Goal: Find contact information: Find contact information

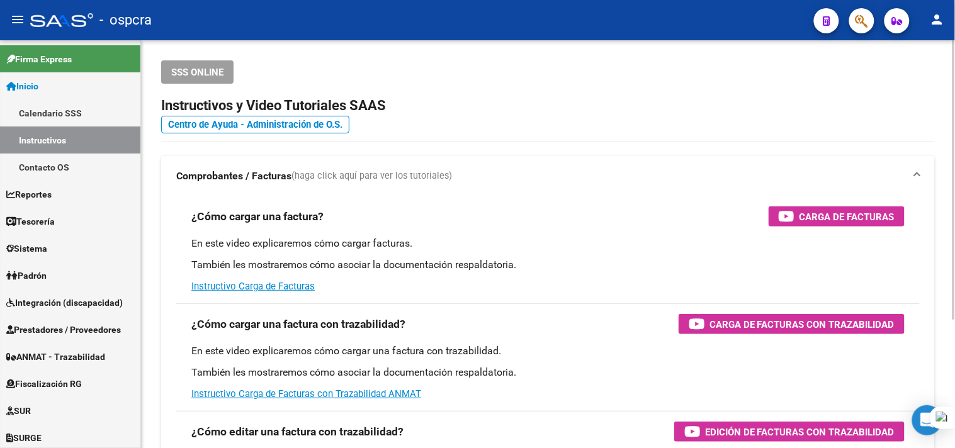
drag, startPoint x: 0, startPoint y: 0, endPoint x: 282, endPoint y: 62, distance: 288.7
click at [282, 62] on div "SSS ONLINE" at bounding box center [548, 71] width 774 height 23
click at [61, 386] on span "Fiscalización RG" at bounding box center [44, 384] width 76 height 14
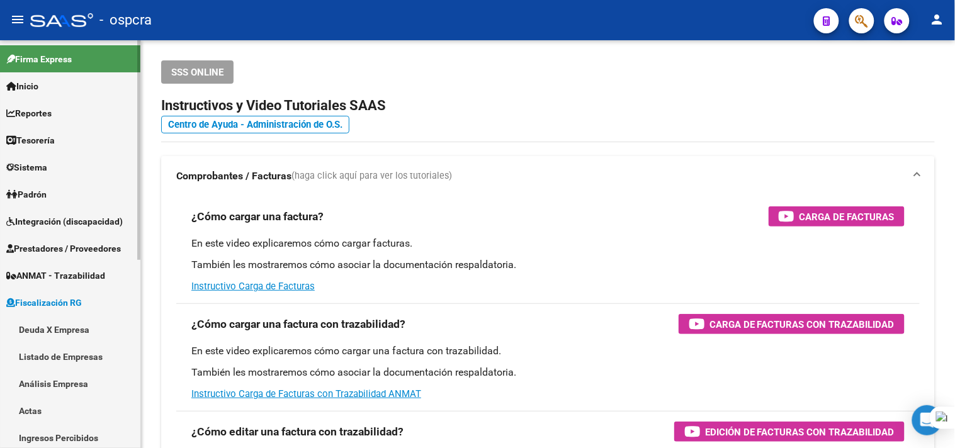
click at [83, 322] on link "Deuda X Empresa" at bounding box center [70, 329] width 140 height 27
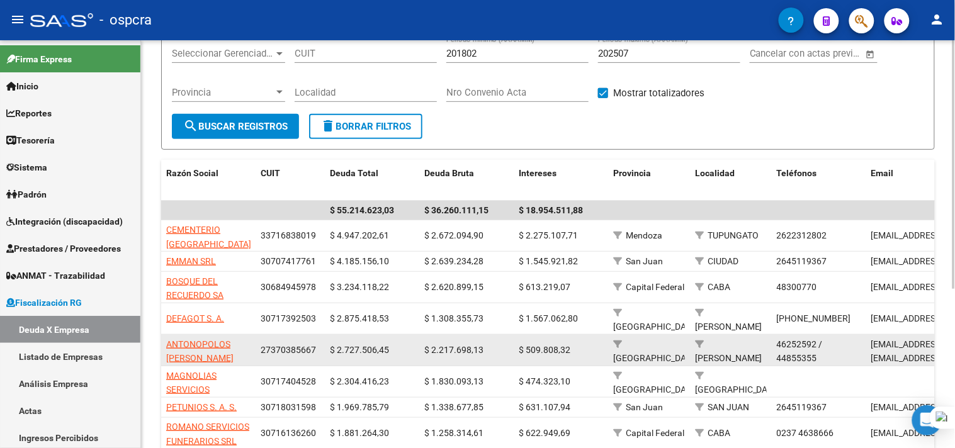
scroll to position [210, 0]
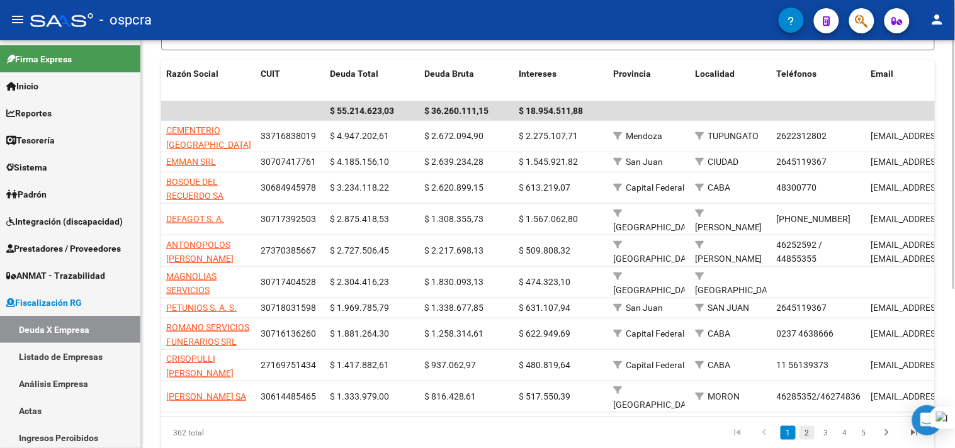
click at [813, 440] on link "2" at bounding box center [806, 433] width 15 height 14
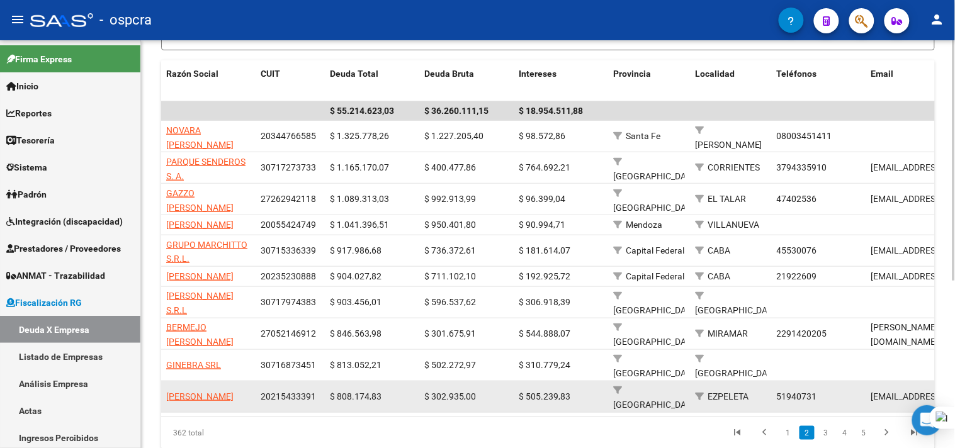
scroll to position [279, 0]
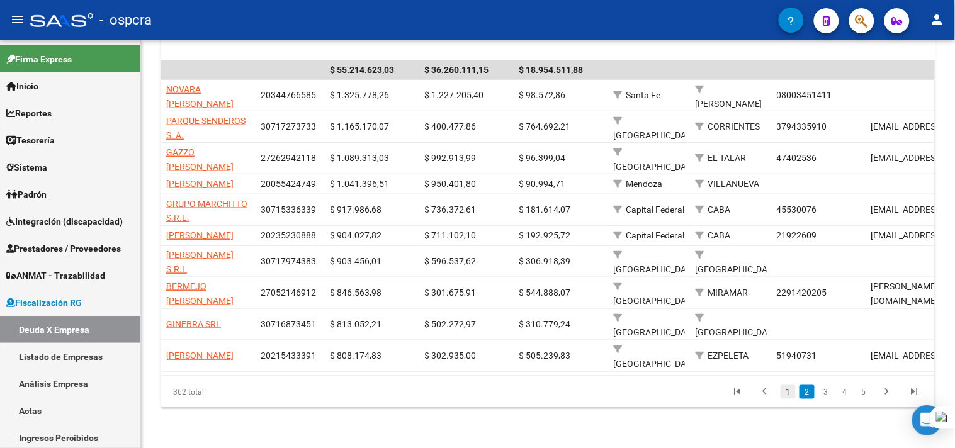
click at [793, 399] on link "1" at bounding box center [788, 392] width 15 height 14
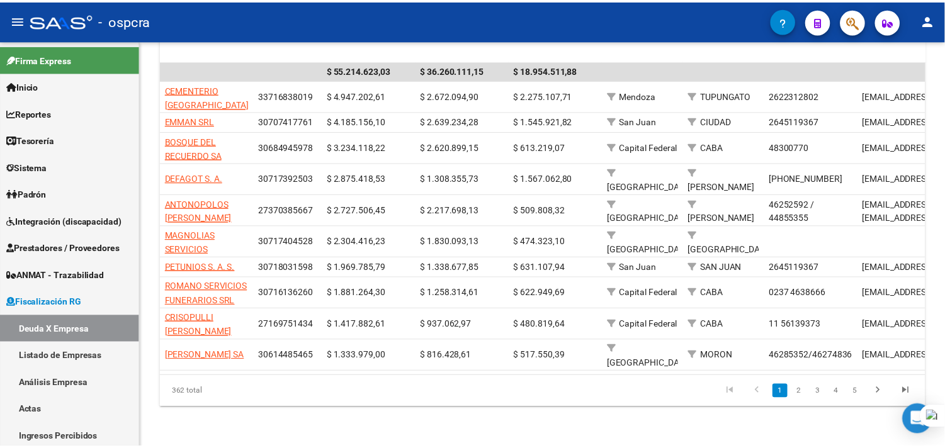
scroll to position [261, 0]
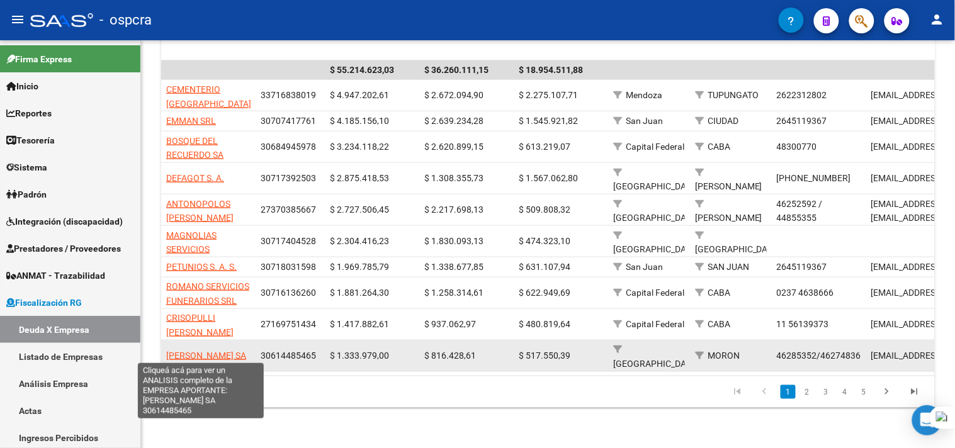
click at [191, 351] on span "[PERSON_NAME] SA" at bounding box center [206, 356] width 80 height 10
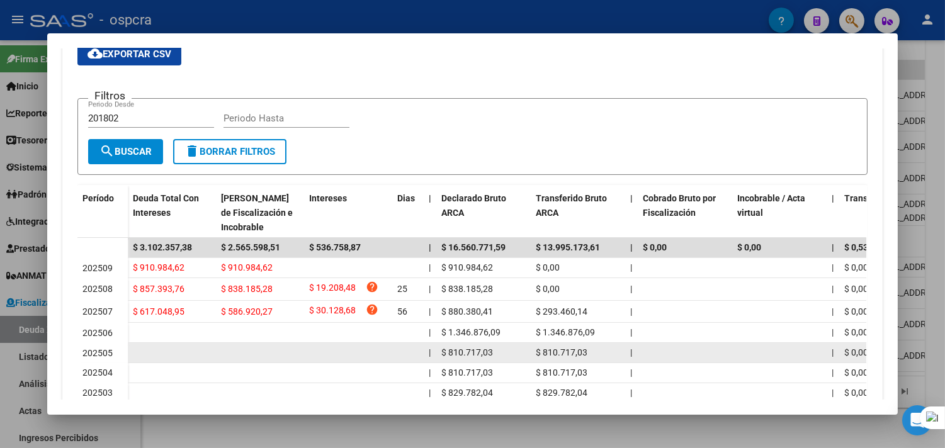
scroll to position [0, 0]
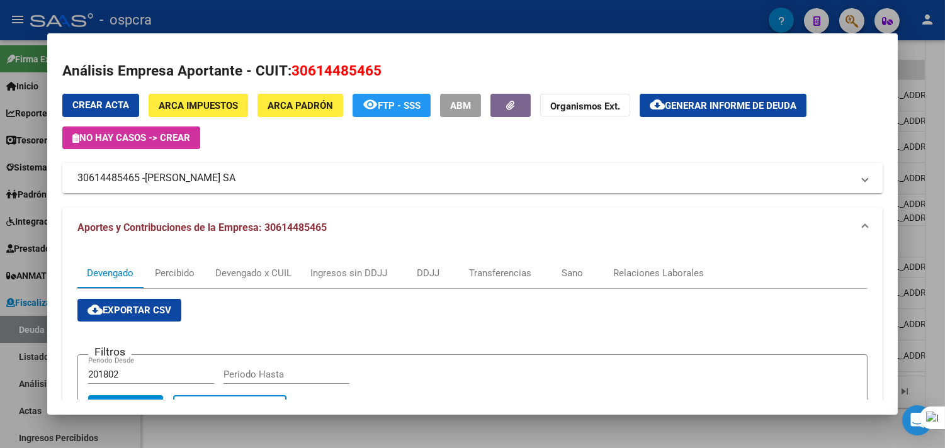
click at [331, 164] on mat-expansion-panel-header "30614485465 - [PERSON_NAME]" at bounding box center [472, 178] width 820 height 30
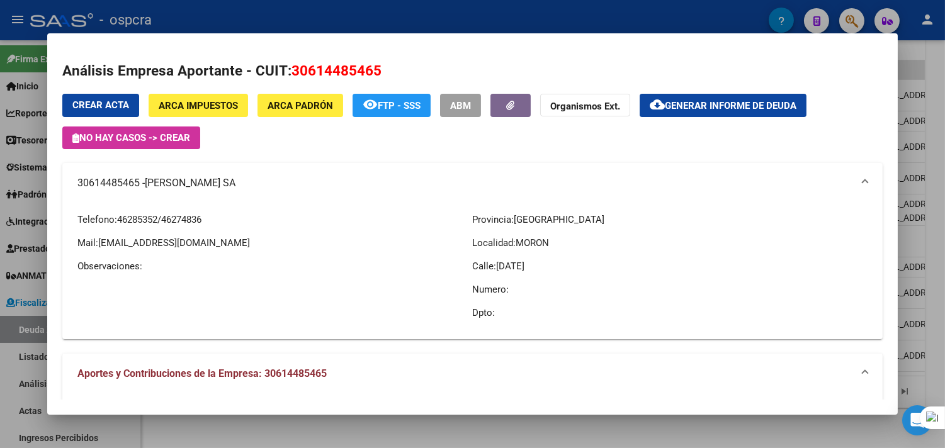
drag, startPoint x: 306, startPoint y: 247, endPoint x: 96, endPoint y: 247, distance: 210.3
click at [96, 247] on p "Mail: [EMAIL_ADDRESS][DOMAIN_NAME]" at bounding box center [274, 243] width 395 height 14
